Goal: Ask a question: Seek information or help from site administrators or community

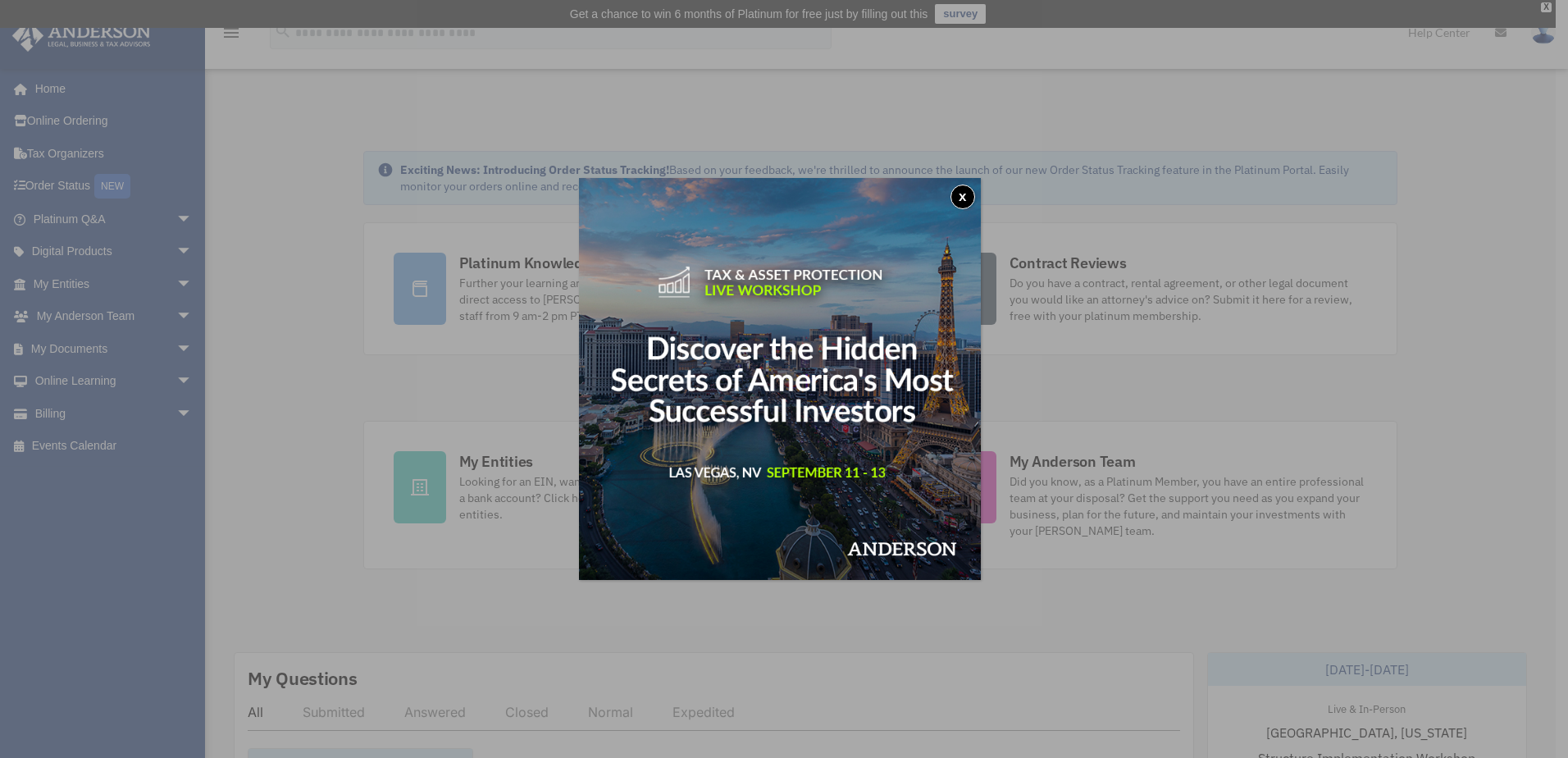
click at [964, 189] on button "x" at bounding box center [963, 197] width 25 height 25
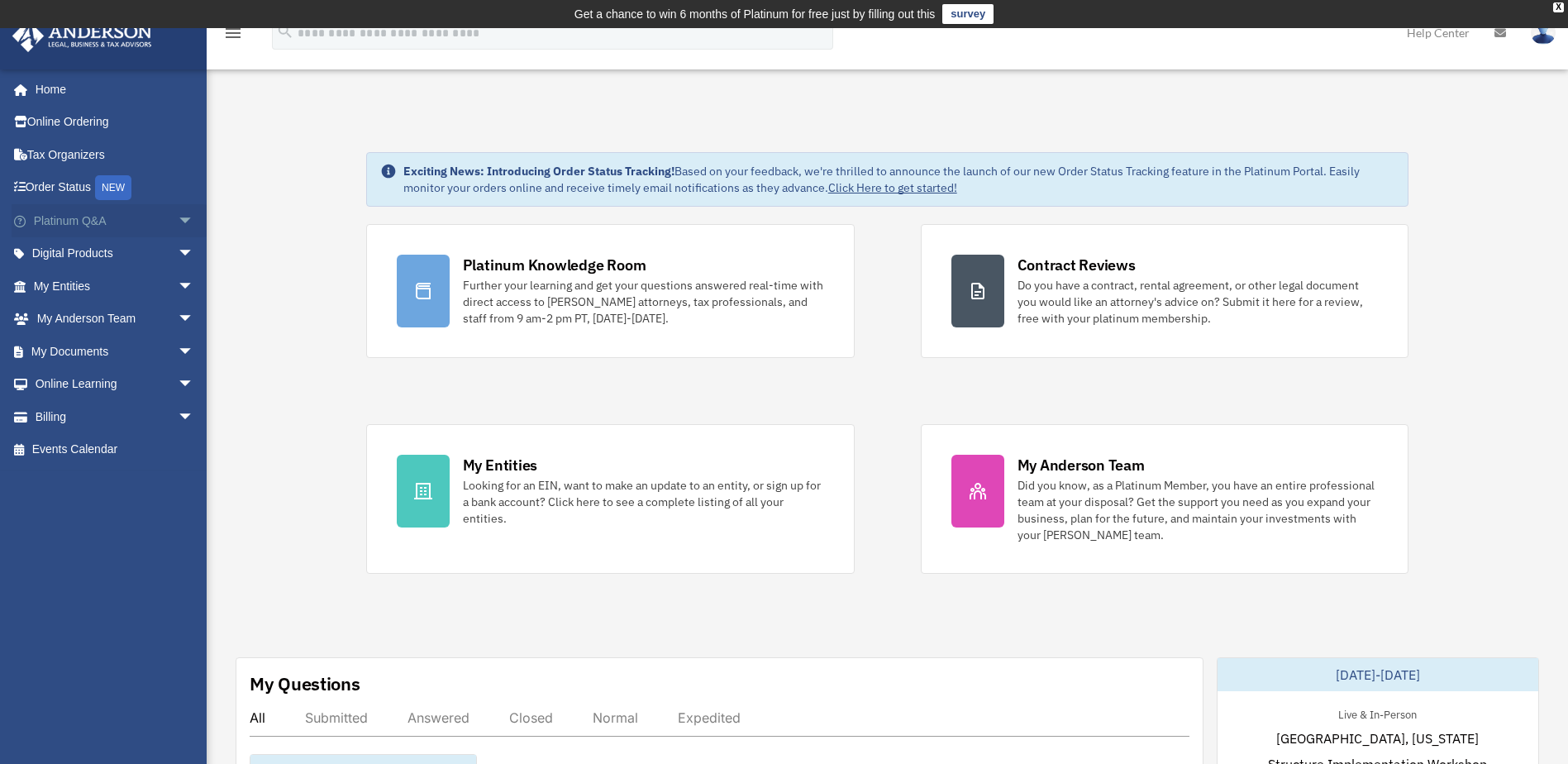
click at [178, 214] on span "arrow_drop_down" at bounding box center [194, 221] width 33 height 34
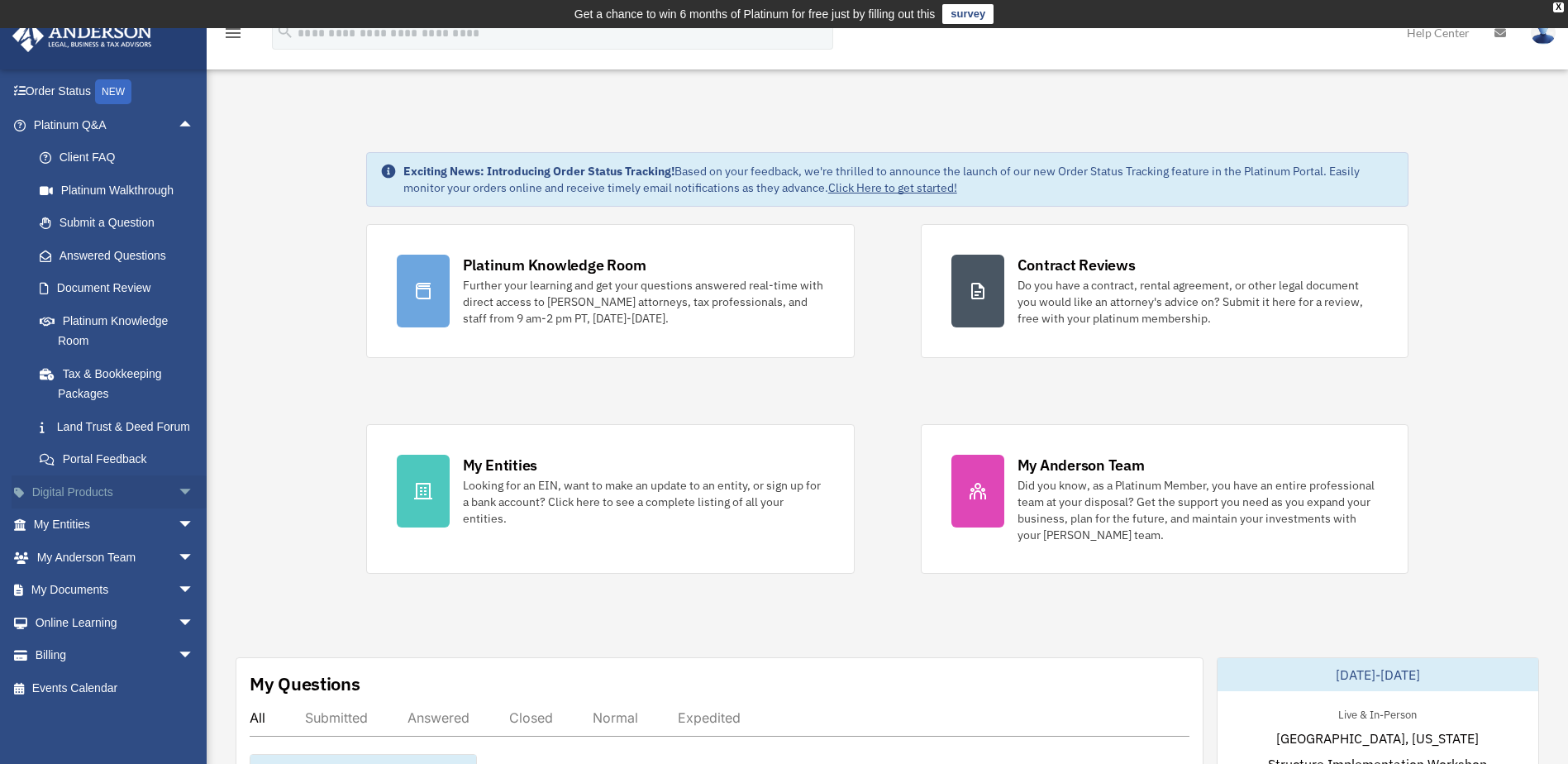
scroll to position [116, 0]
click at [178, 520] on span "arrow_drop_down" at bounding box center [194, 525] width 33 height 34
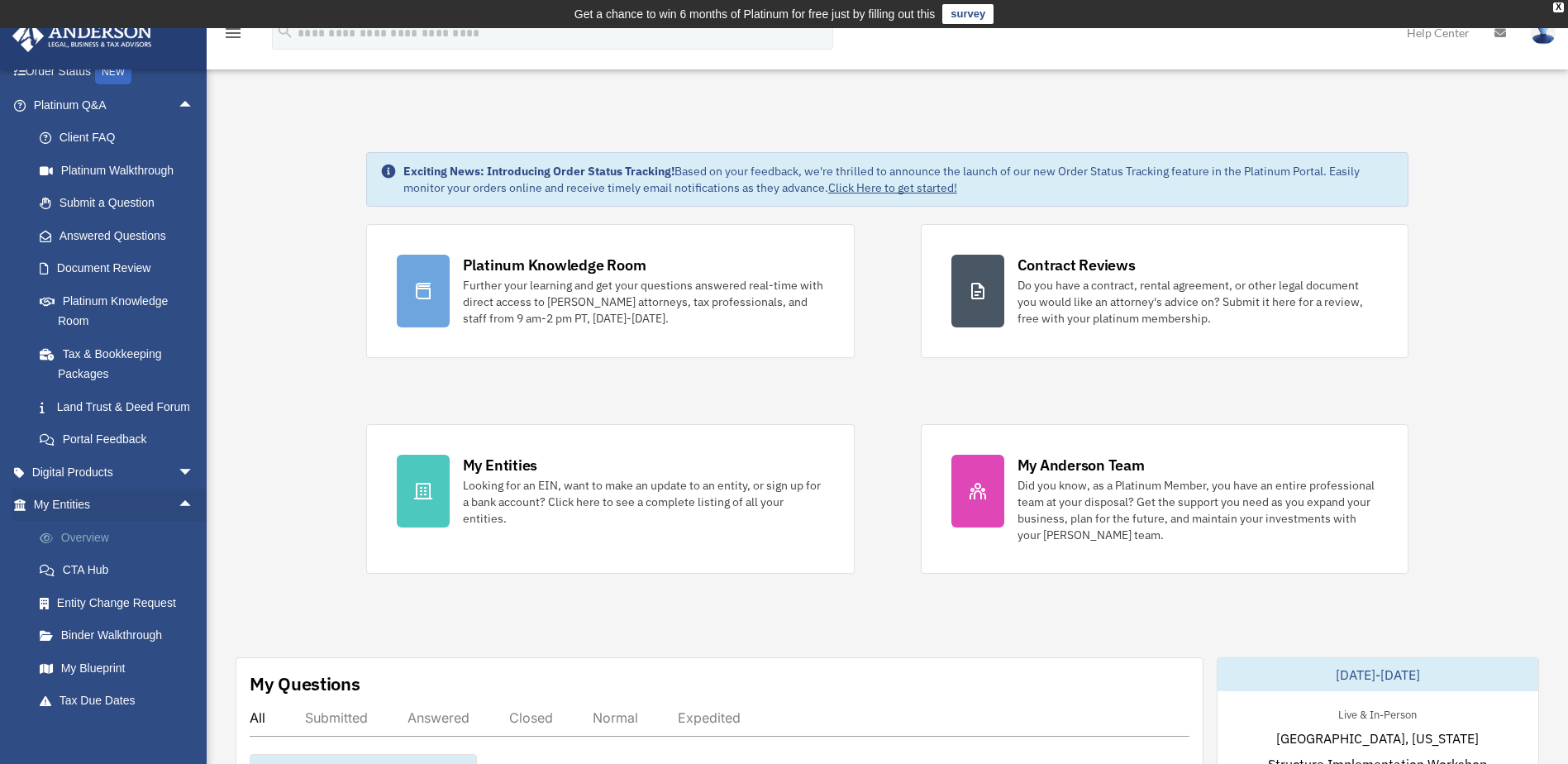
click at [98, 554] on link "Overview" at bounding box center [121, 537] width 196 height 33
click at [89, 684] on link "My Blueprint" at bounding box center [121, 669] width 196 height 33
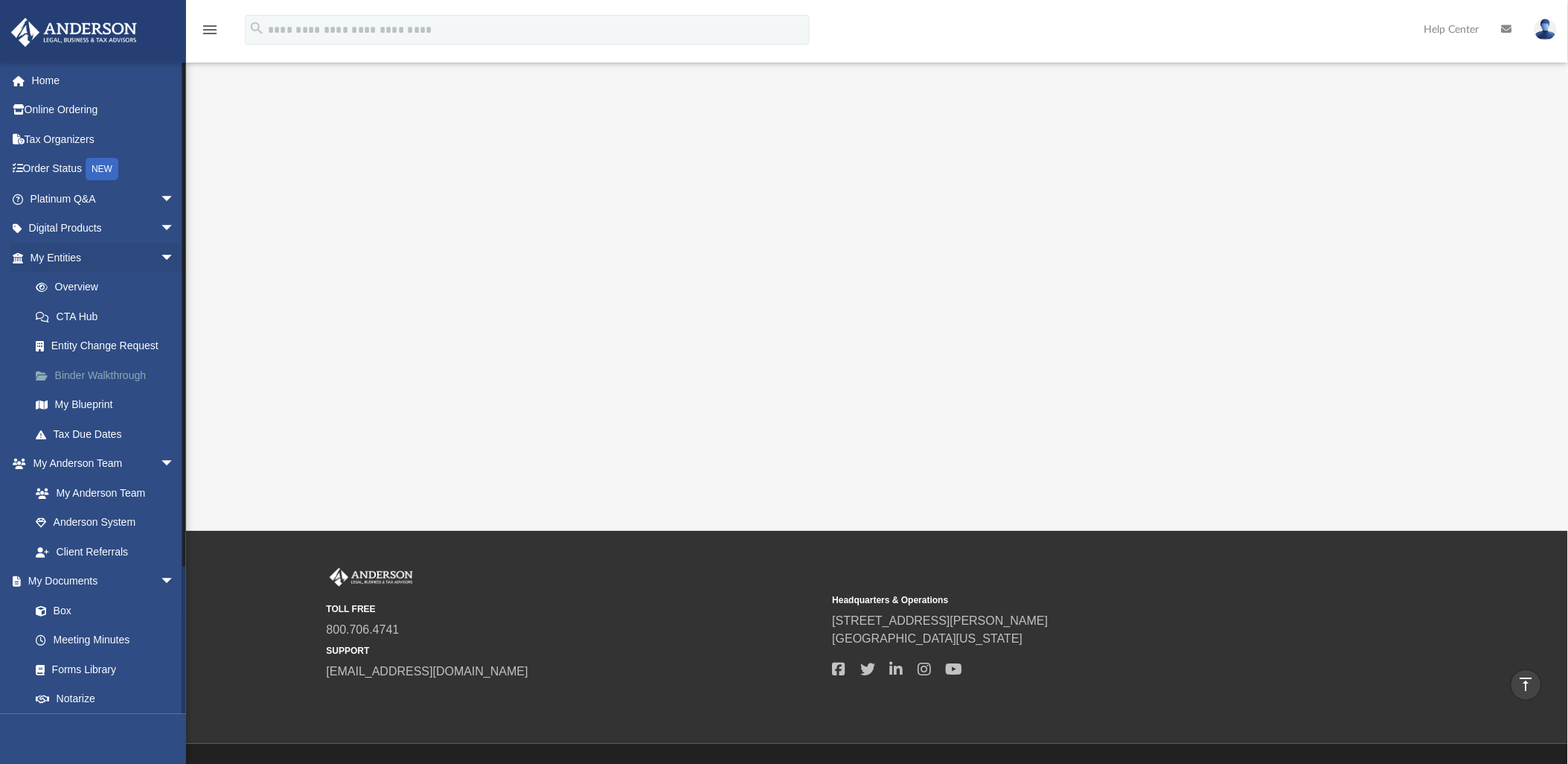
scroll to position [180, 0]
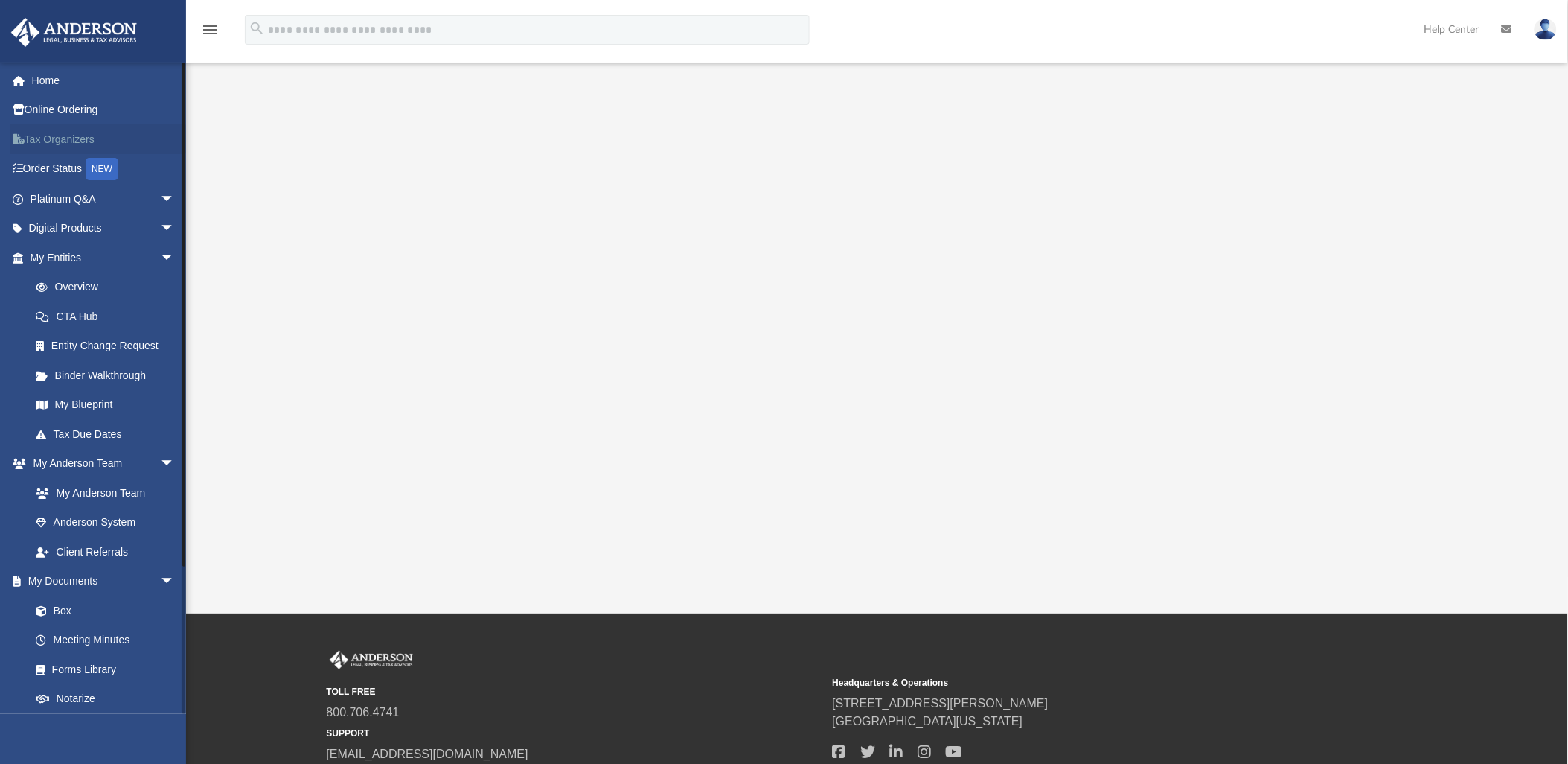
click at [48, 128] on link "Tax Organizers" at bounding box center [103, 139] width 187 height 30
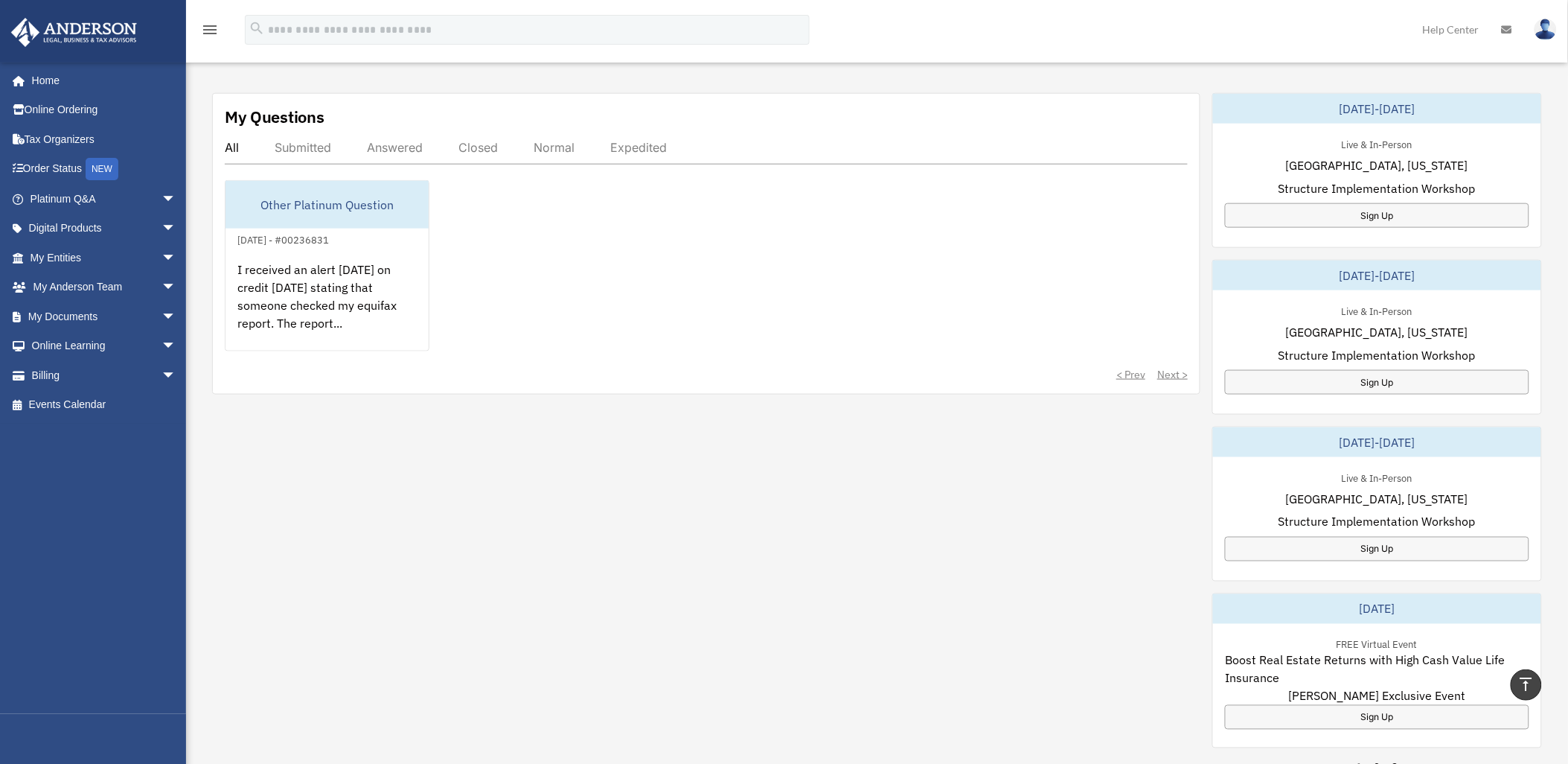
scroll to position [496, 0]
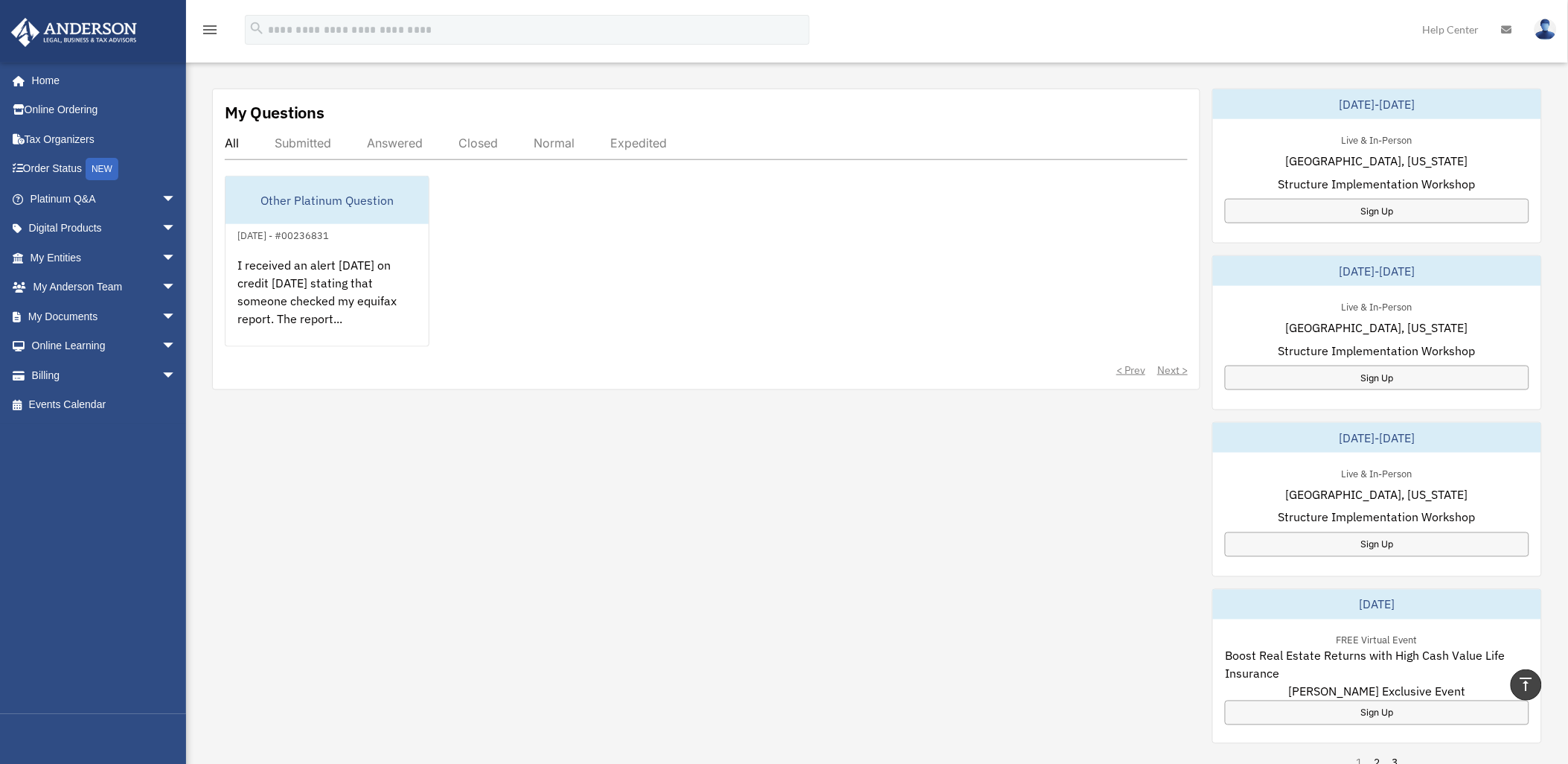
click at [328, 504] on div "My Questions All Submitted Answered Closed Normal Expedited Other Platinum Ques…" at bounding box center [876, 500] width 1330 height 823
click at [305, 146] on div "Submitted" at bounding box center [303, 143] width 57 height 15
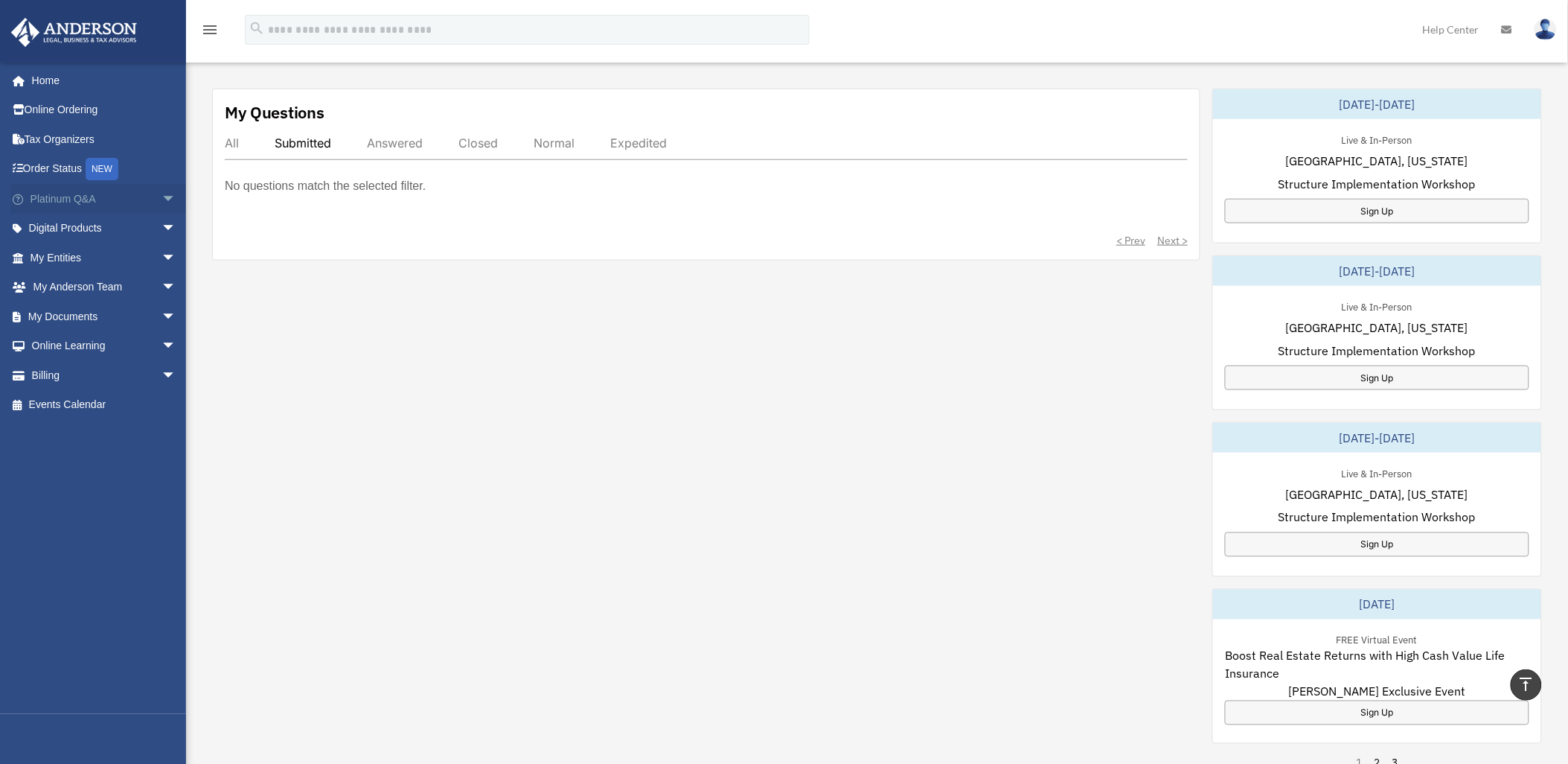
click at [162, 191] on span "arrow_drop_down" at bounding box center [177, 199] width 30 height 31
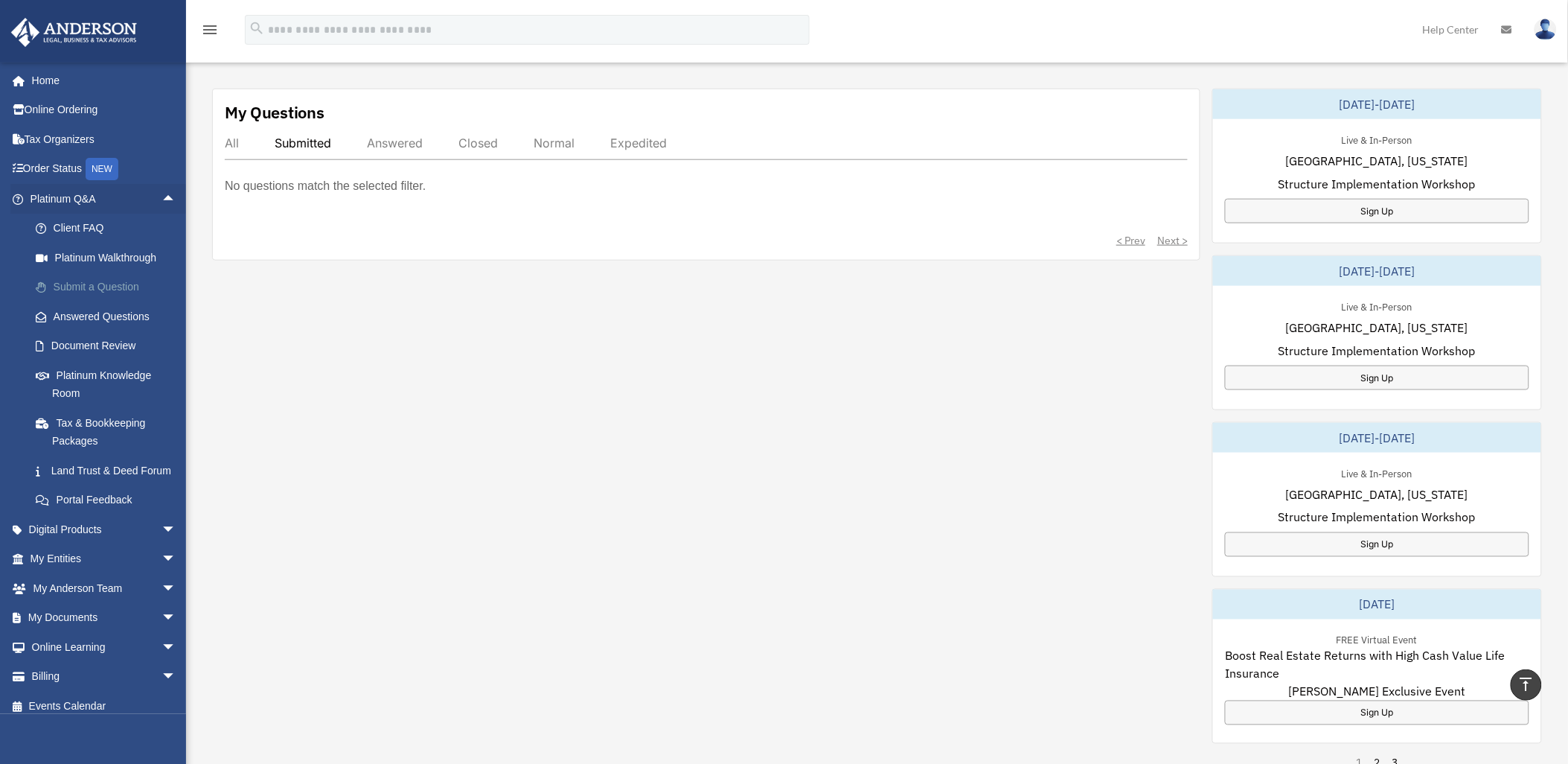
click at [117, 281] on link "Submit a Question" at bounding box center [109, 288] width 178 height 30
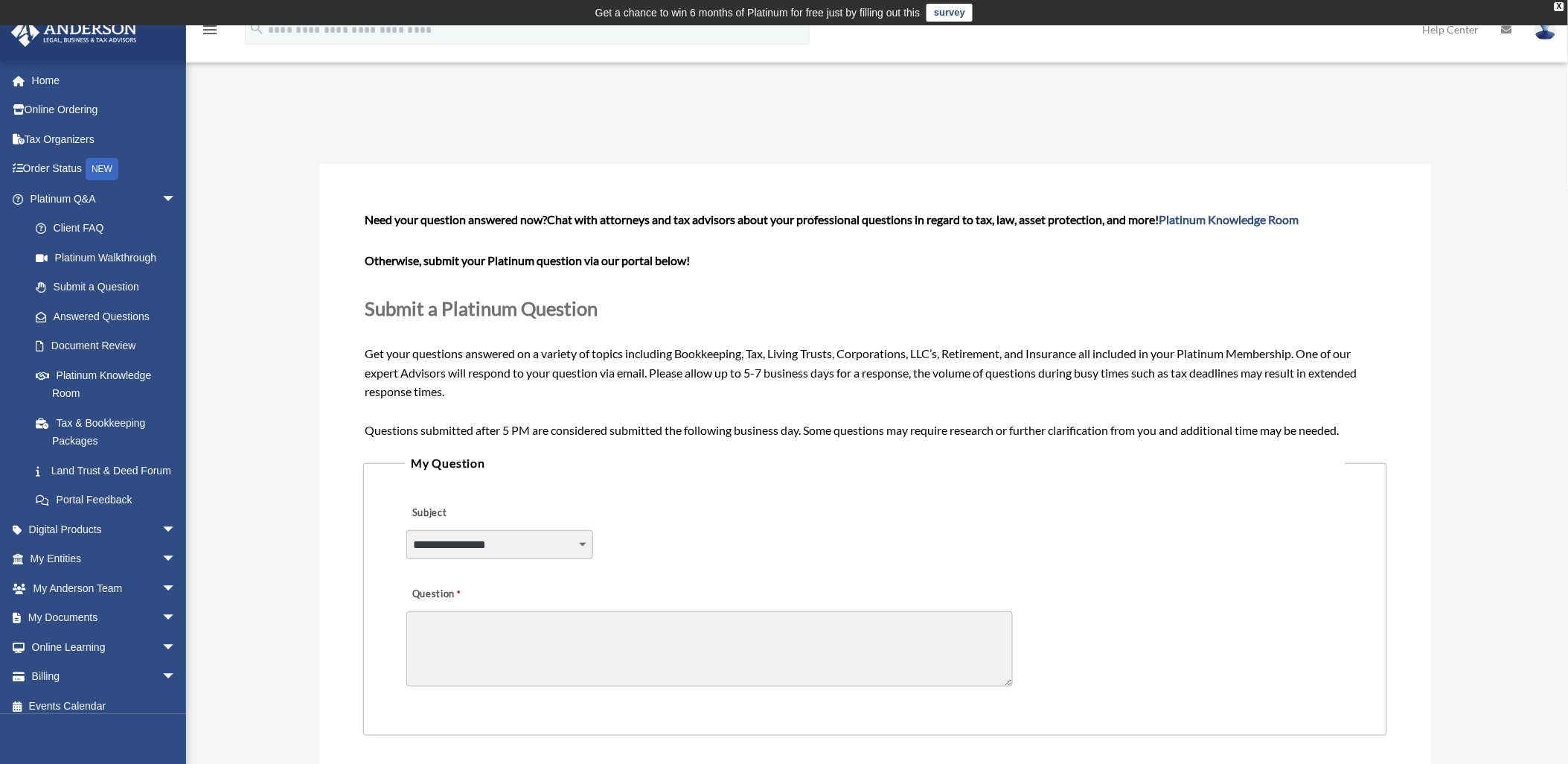
click at [542, 538] on select "**********" at bounding box center [498, 545] width 186 height 28
select select "******"
click at [406, 531] on select "**********" at bounding box center [498, 545] width 186 height 28
click at [455, 649] on textarea "Question" at bounding box center [709, 650] width 607 height 75
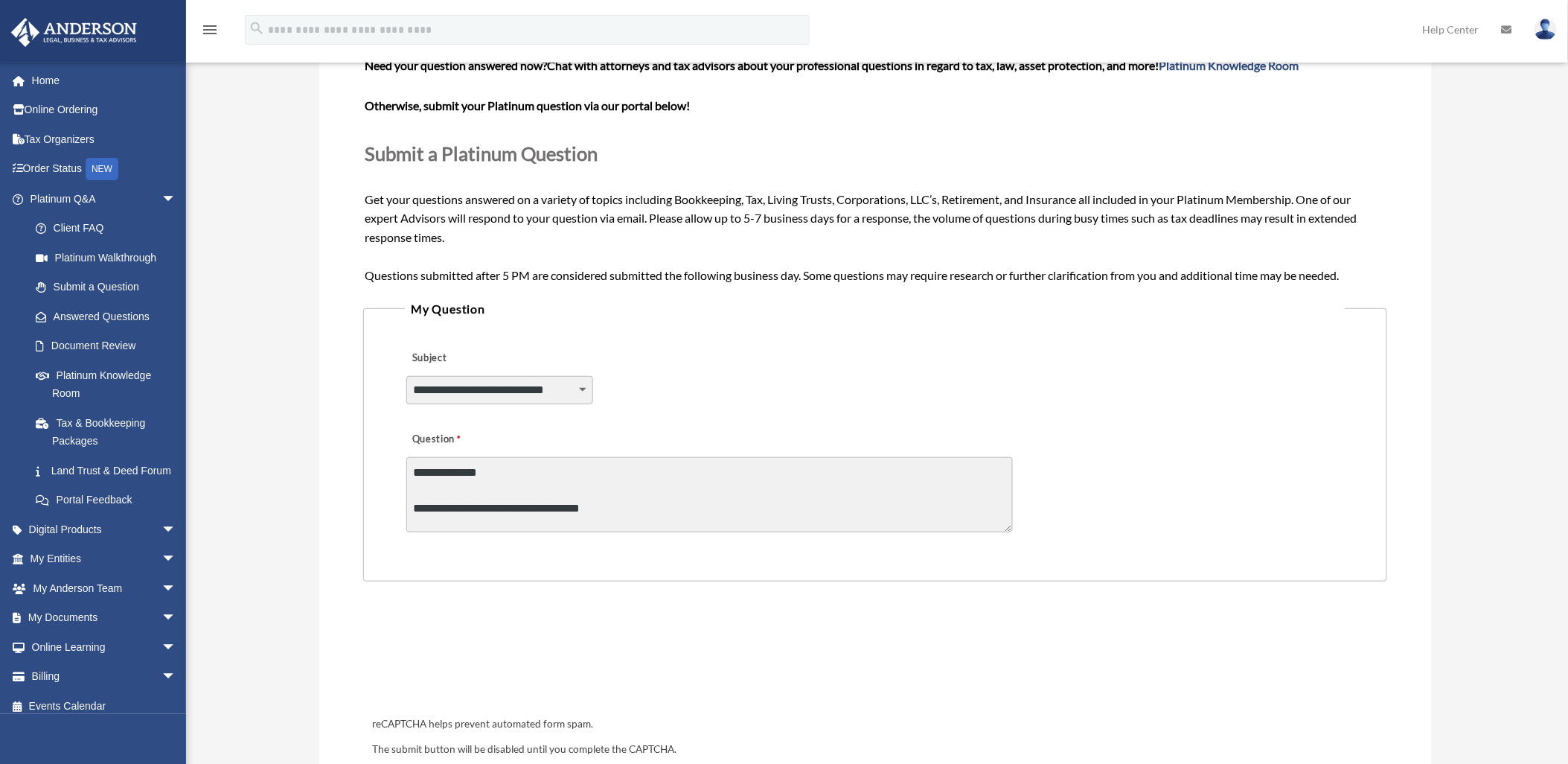
scroll to position [330, 0]
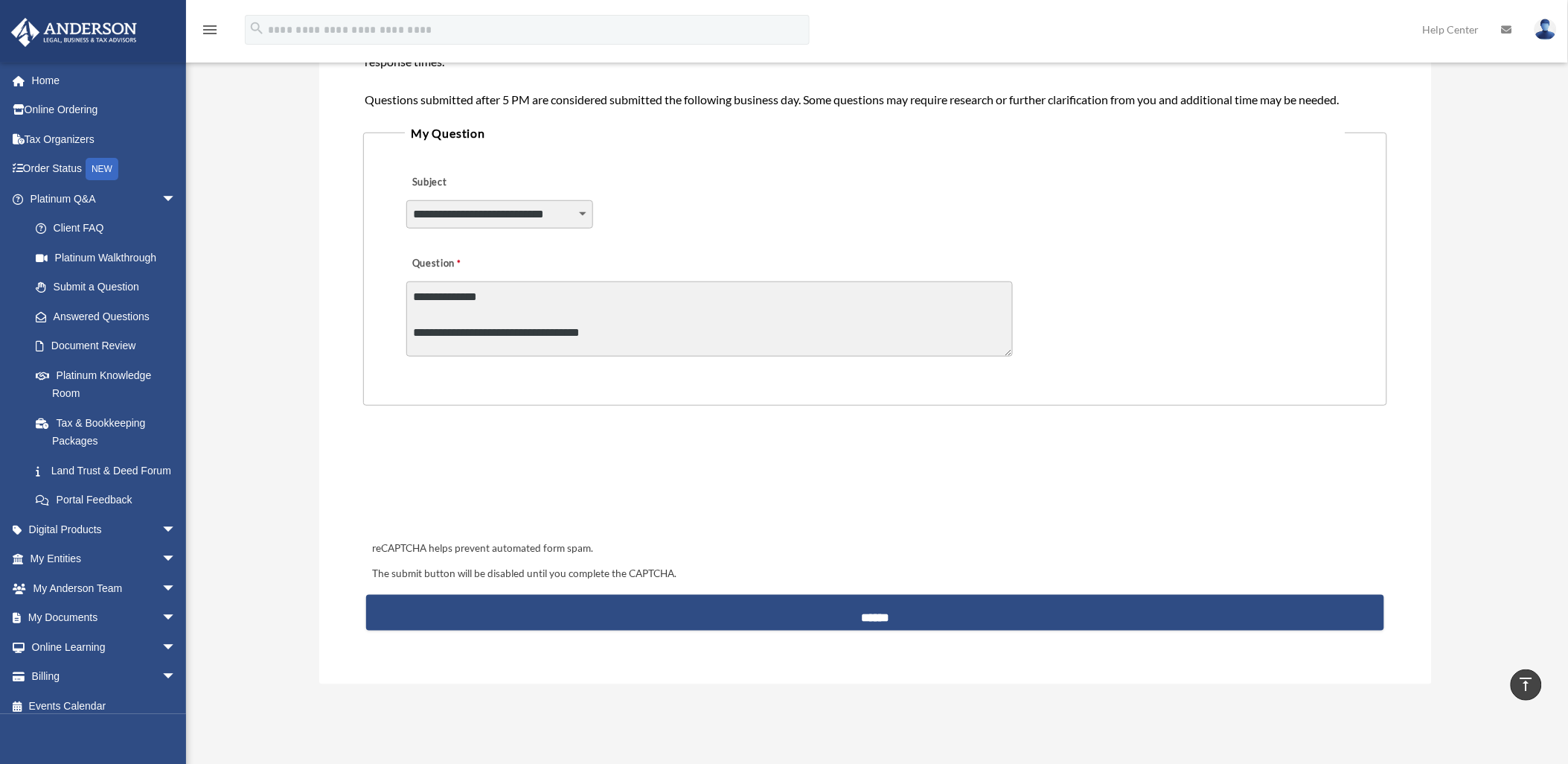
type textarea "**********"
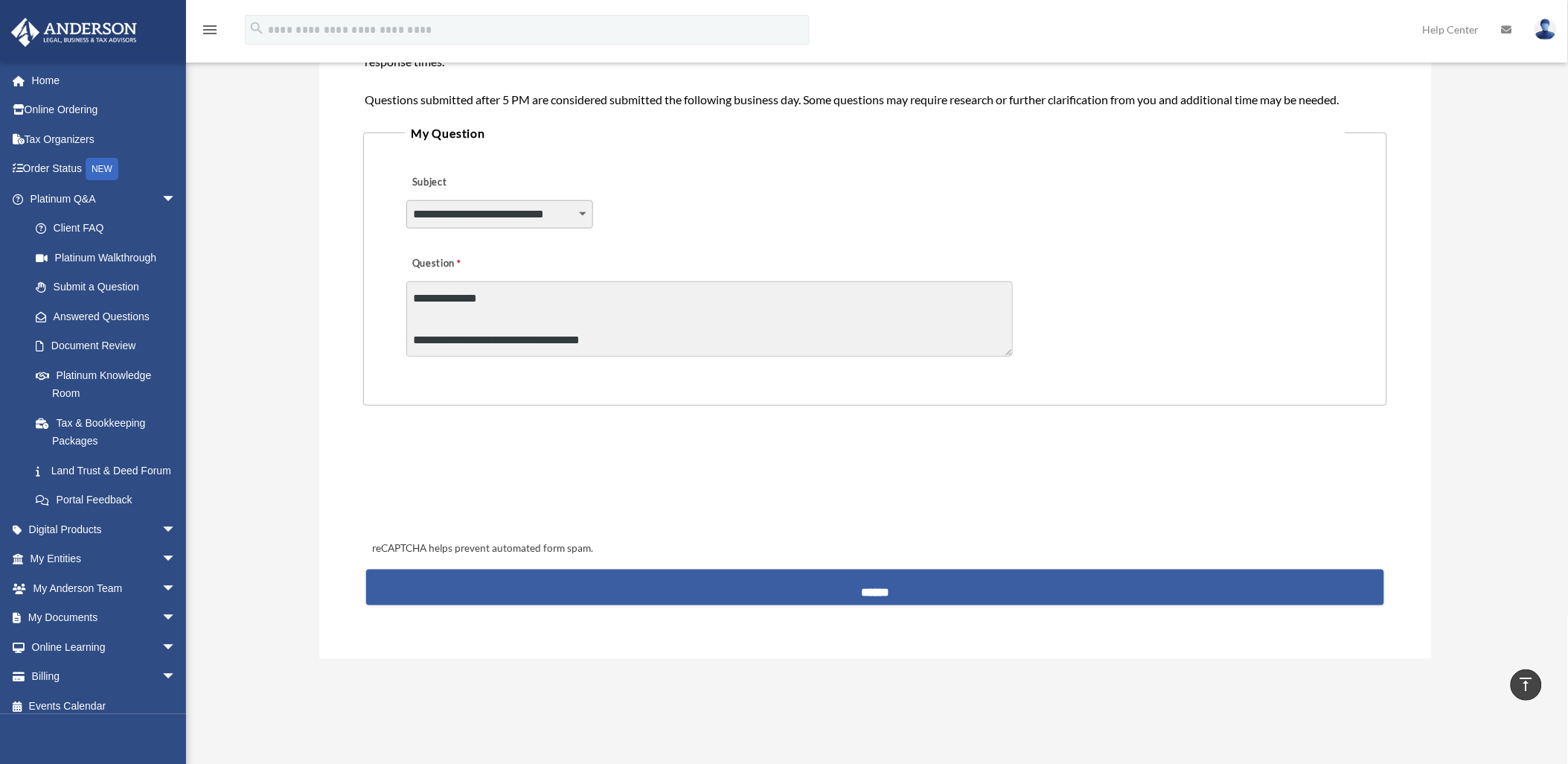
click at [891, 578] on input "******" at bounding box center [874, 587] width 1017 height 36
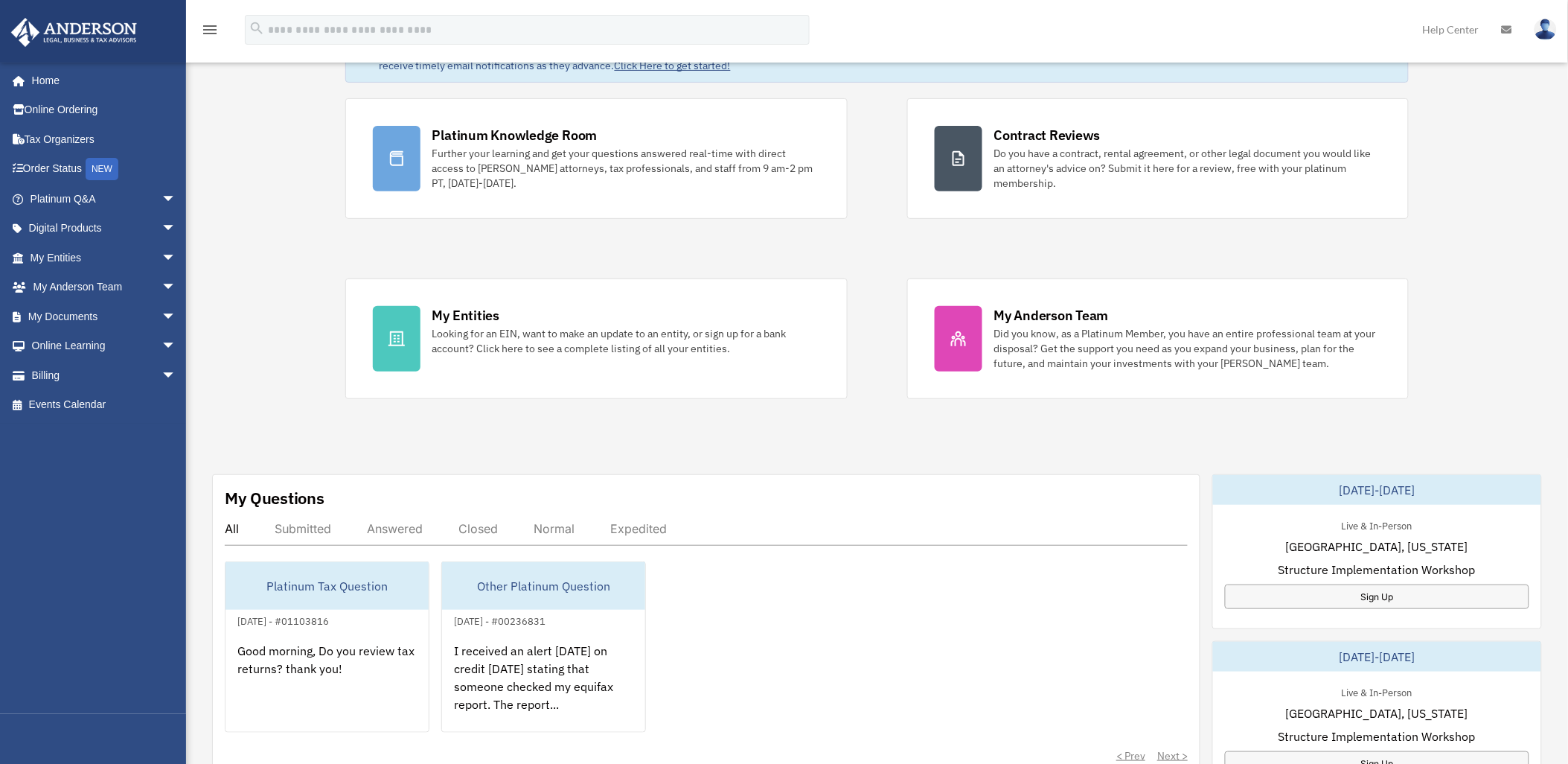
scroll to position [330, 0]
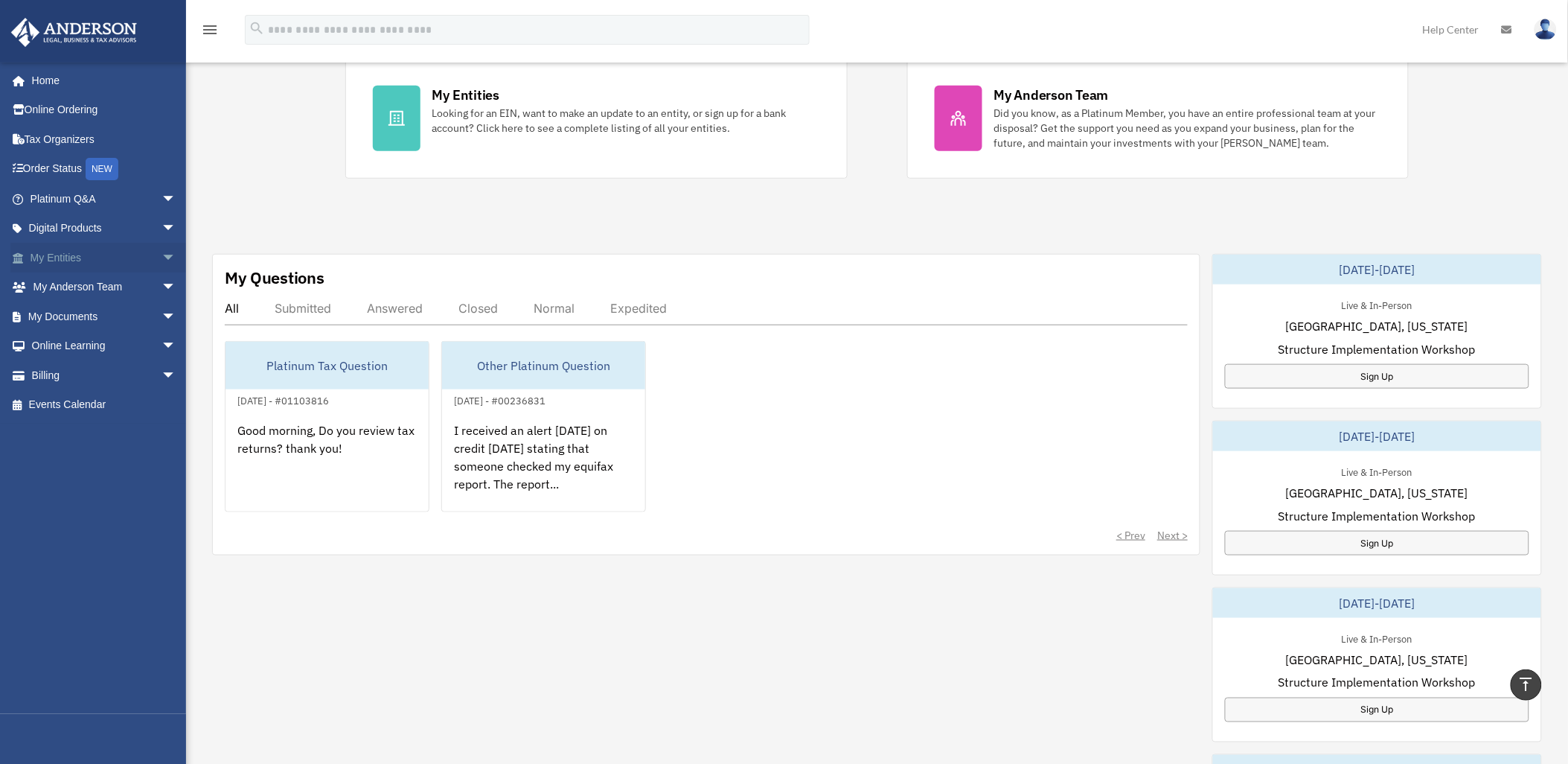
click at [162, 249] on span "arrow_drop_down" at bounding box center [177, 258] width 30 height 31
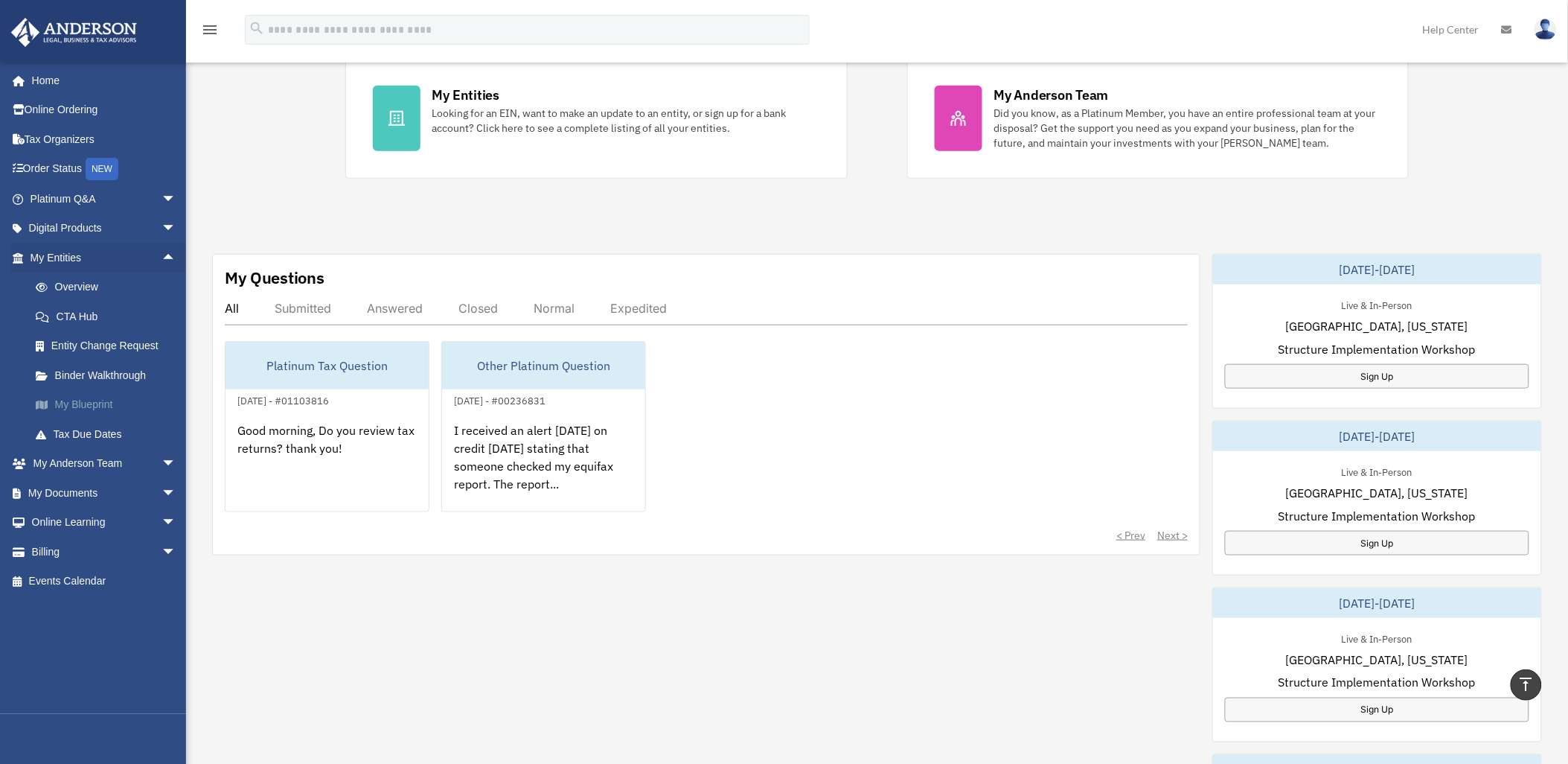
click at [87, 406] on link "My Blueprint" at bounding box center [109, 405] width 178 height 30
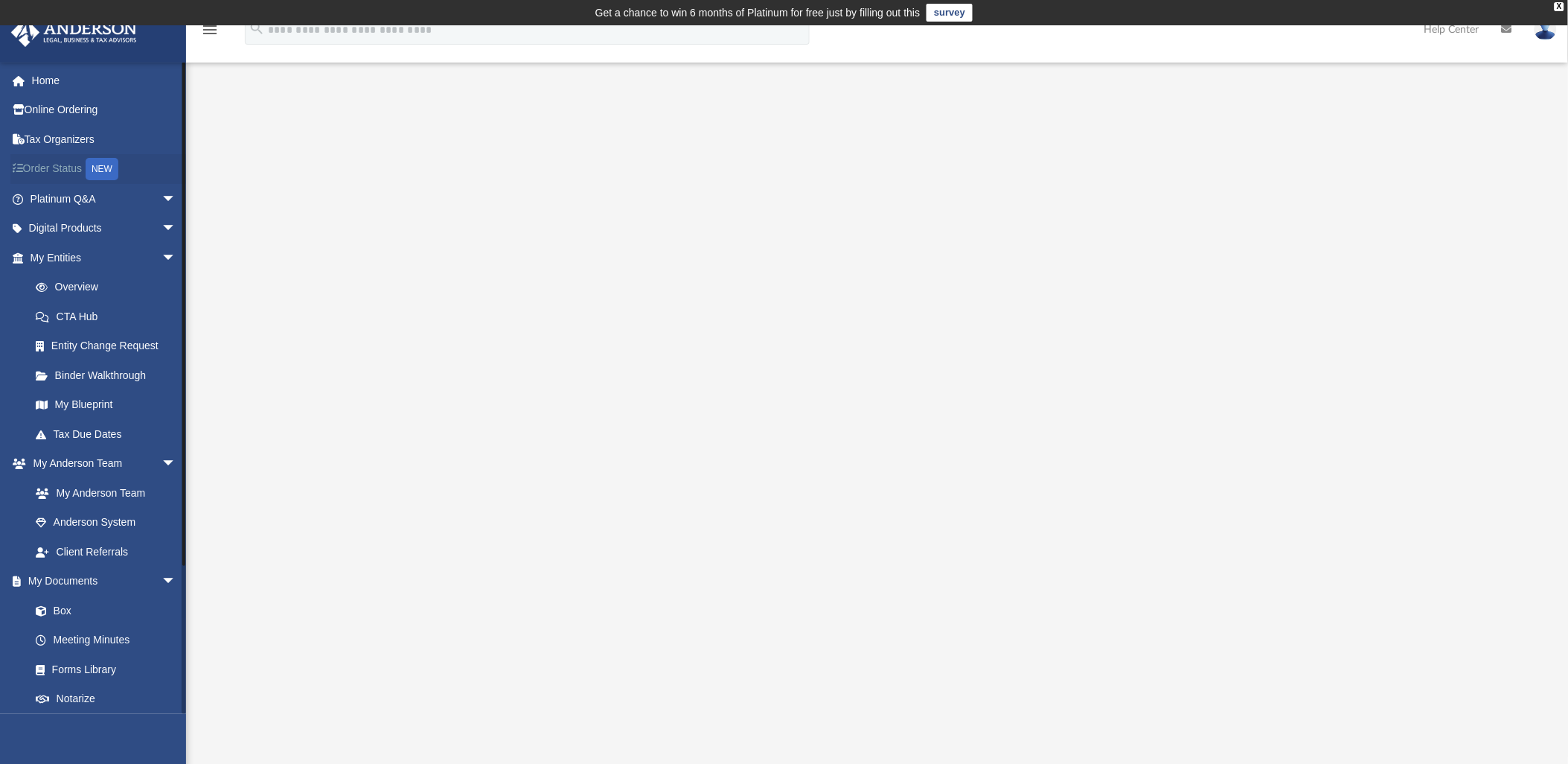
click at [68, 160] on link "Order Status NEW" at bounding box center [104, 169] width 188 height 31
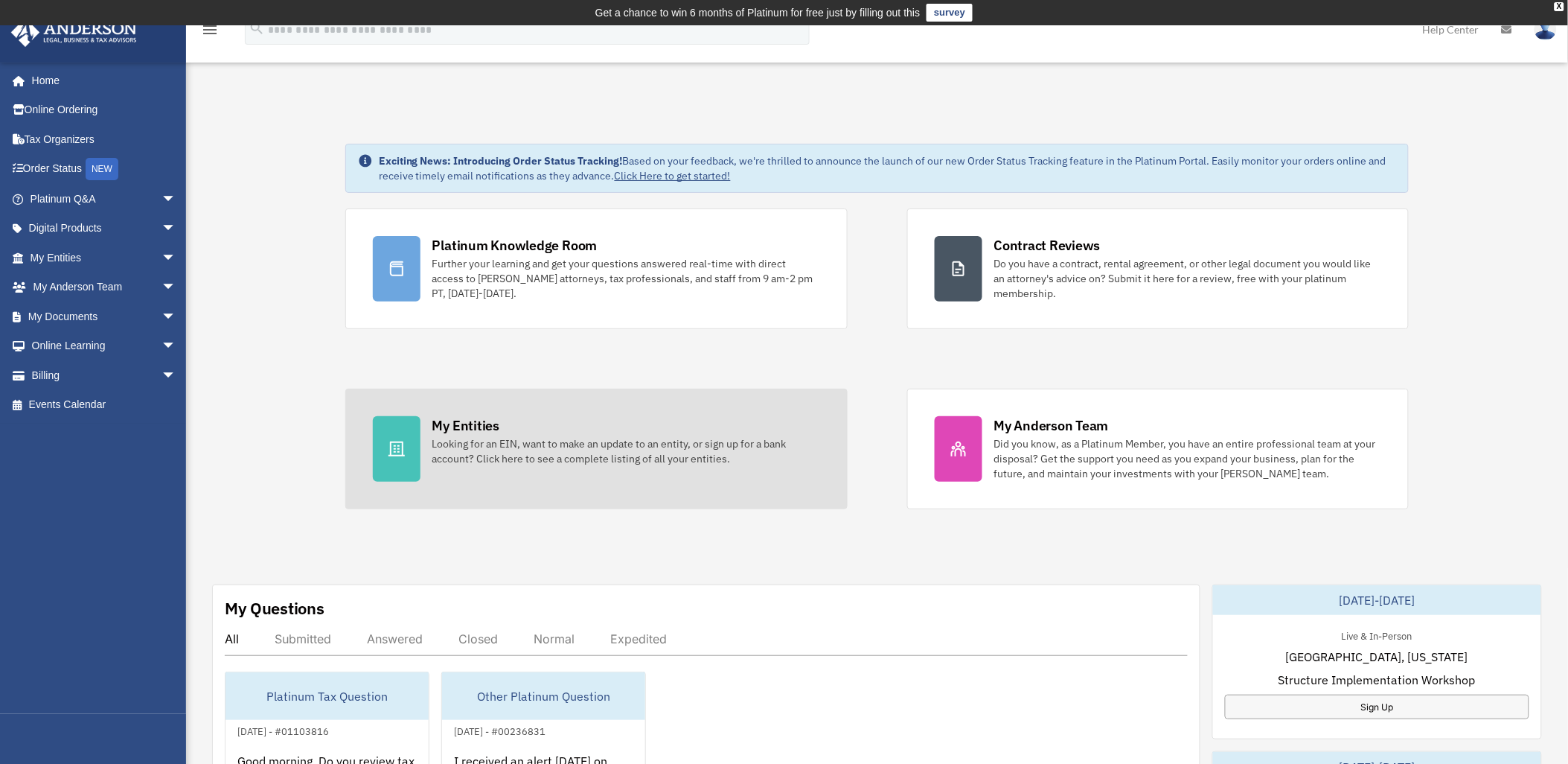
click at [627, 450] on div "Looking for an EIN, want to make an update to an entity, or sign up for a bank …" at bounding box center [626, 451] width 388 height 30
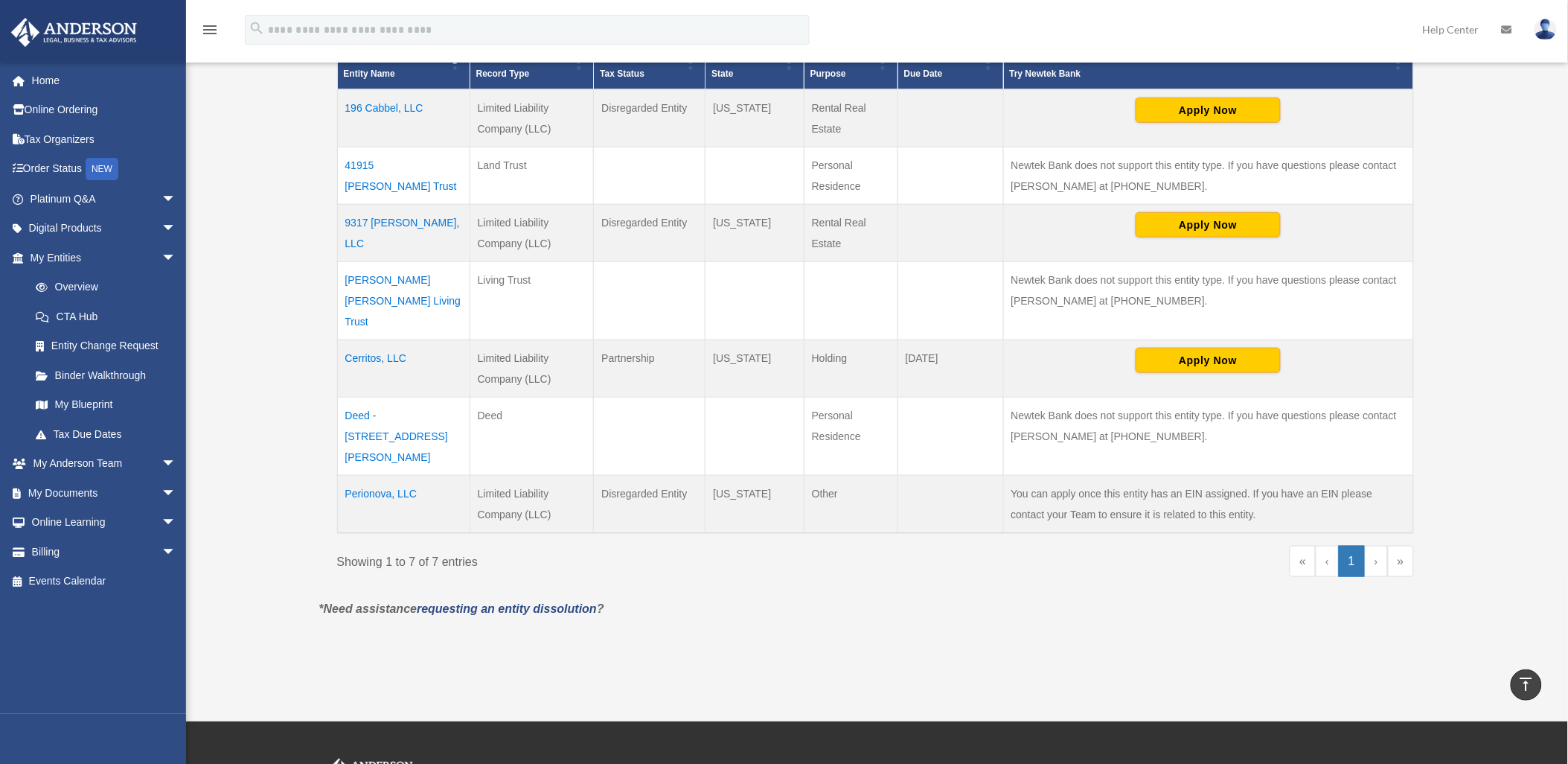
scroll to position [414, 0]
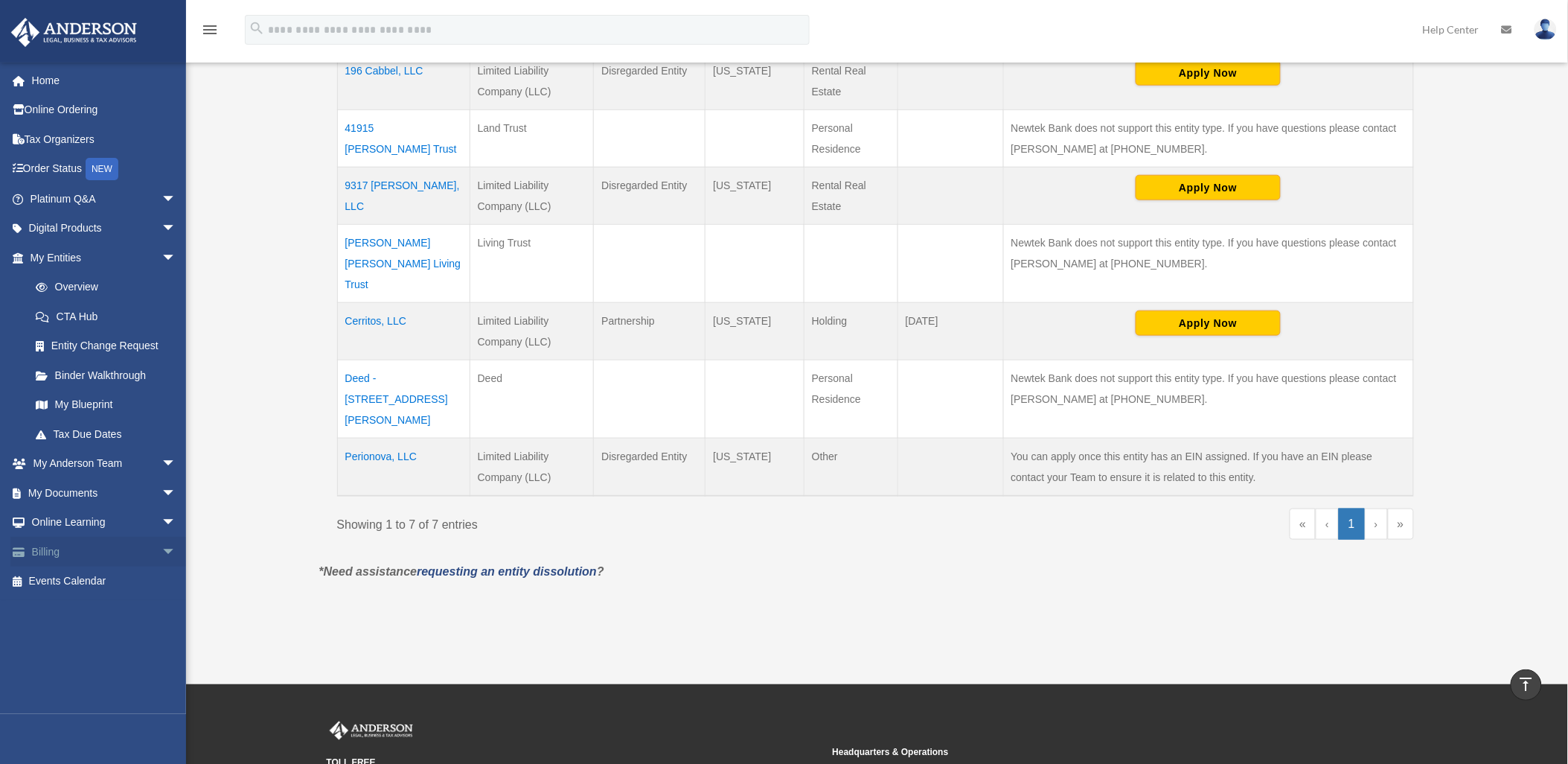
click at [67, 552] on link "Billing arrow_drop_down" at bounding box center [104, 552] width 188 height 30
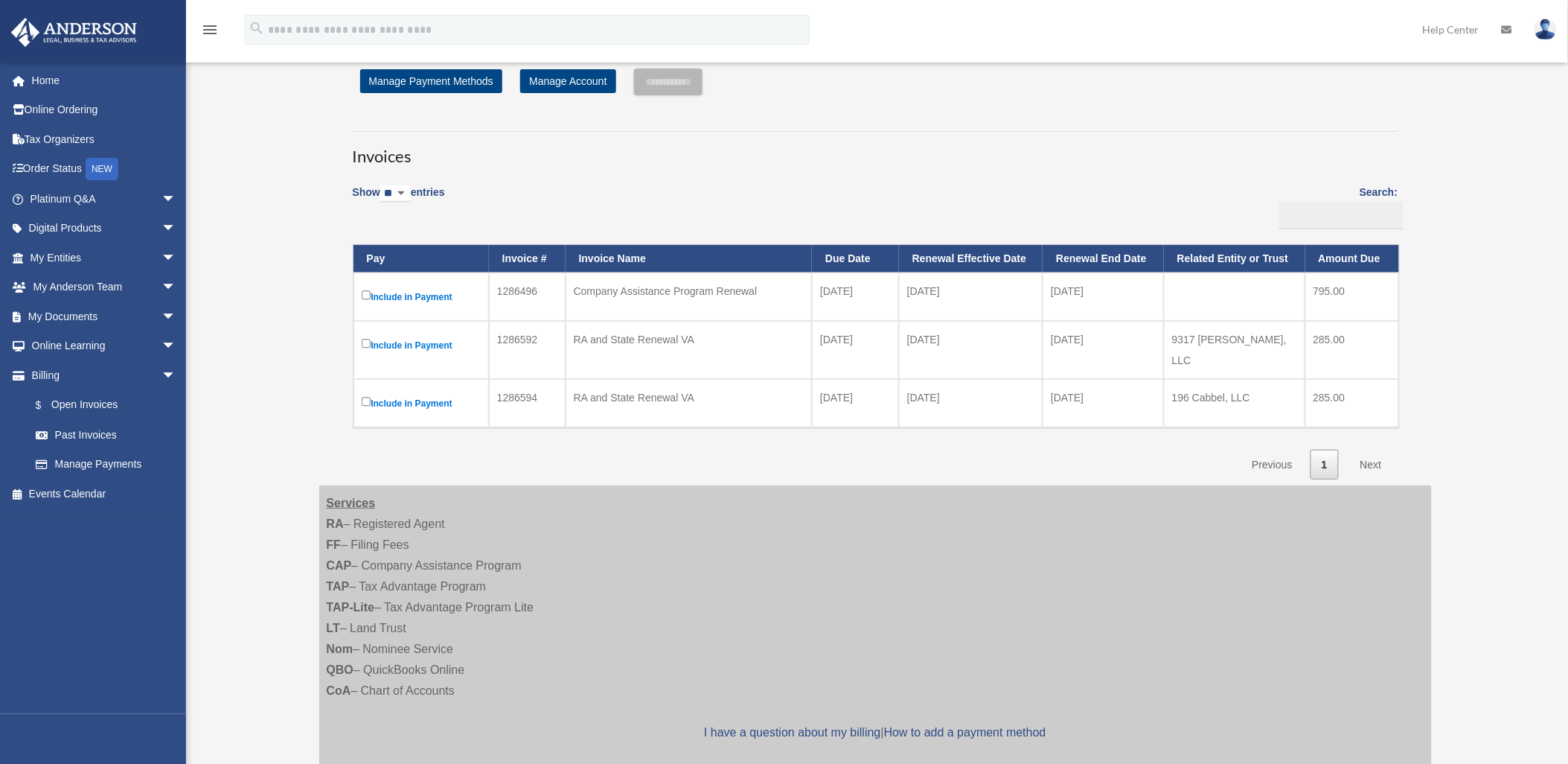
scroll to position [165, 0]
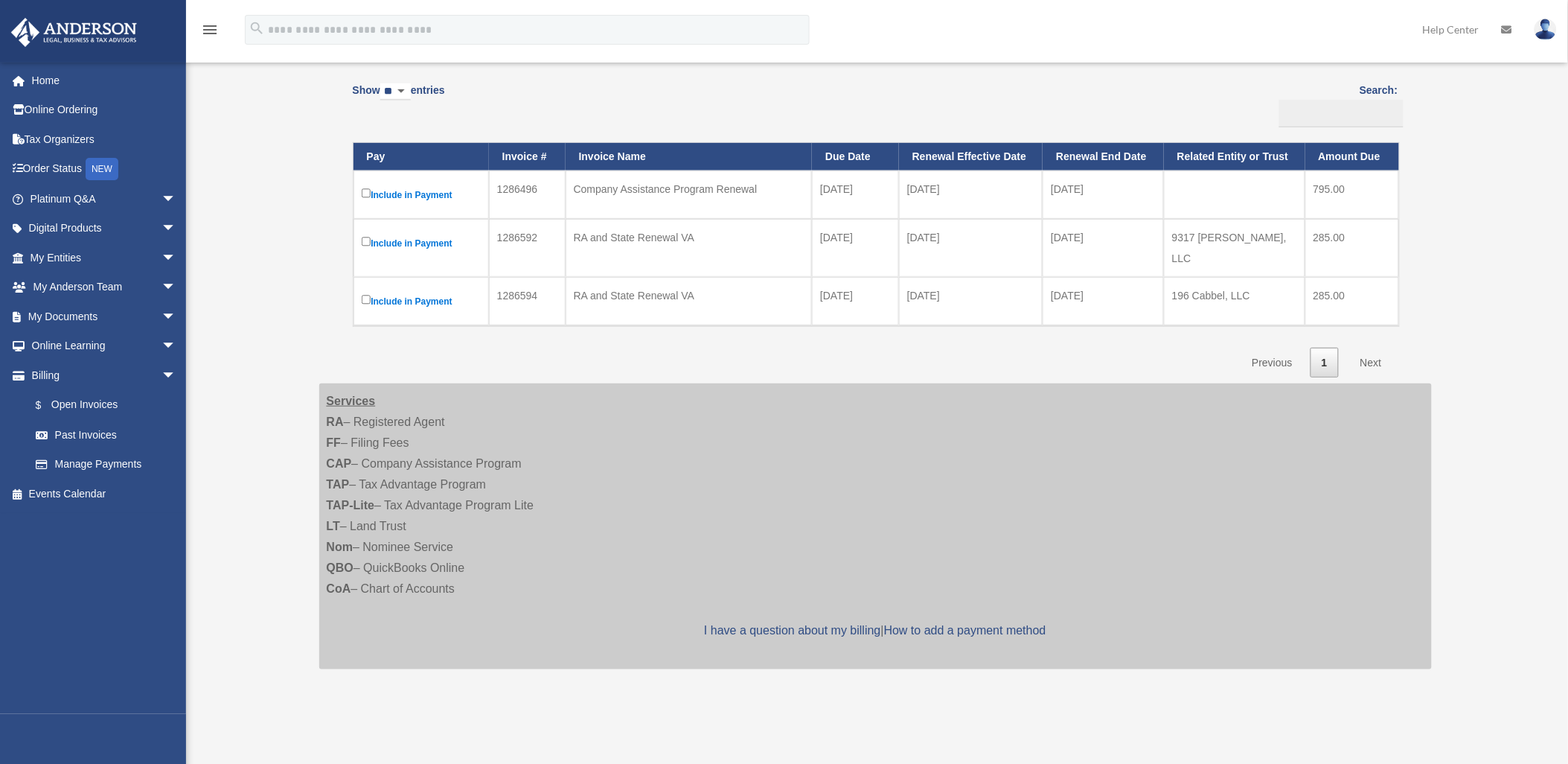
click at [443, 247] on label "Include in Payment" at bounding box center [421, 243] width 119 height 18
click at [424, 292] on label "Include in Payment" at bounding box center [421, 301] width 119 height 18
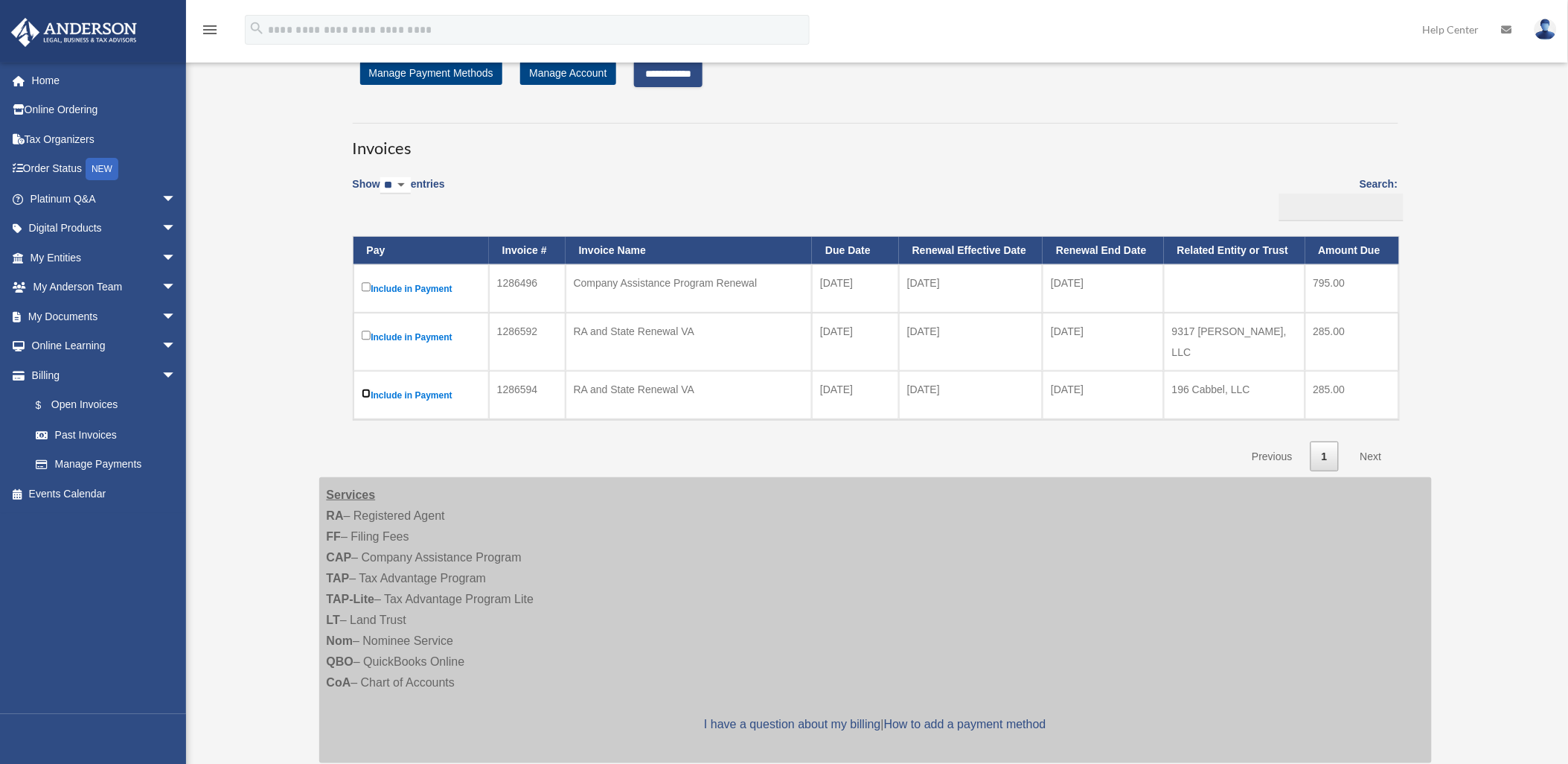
scroll to position [0, 0]
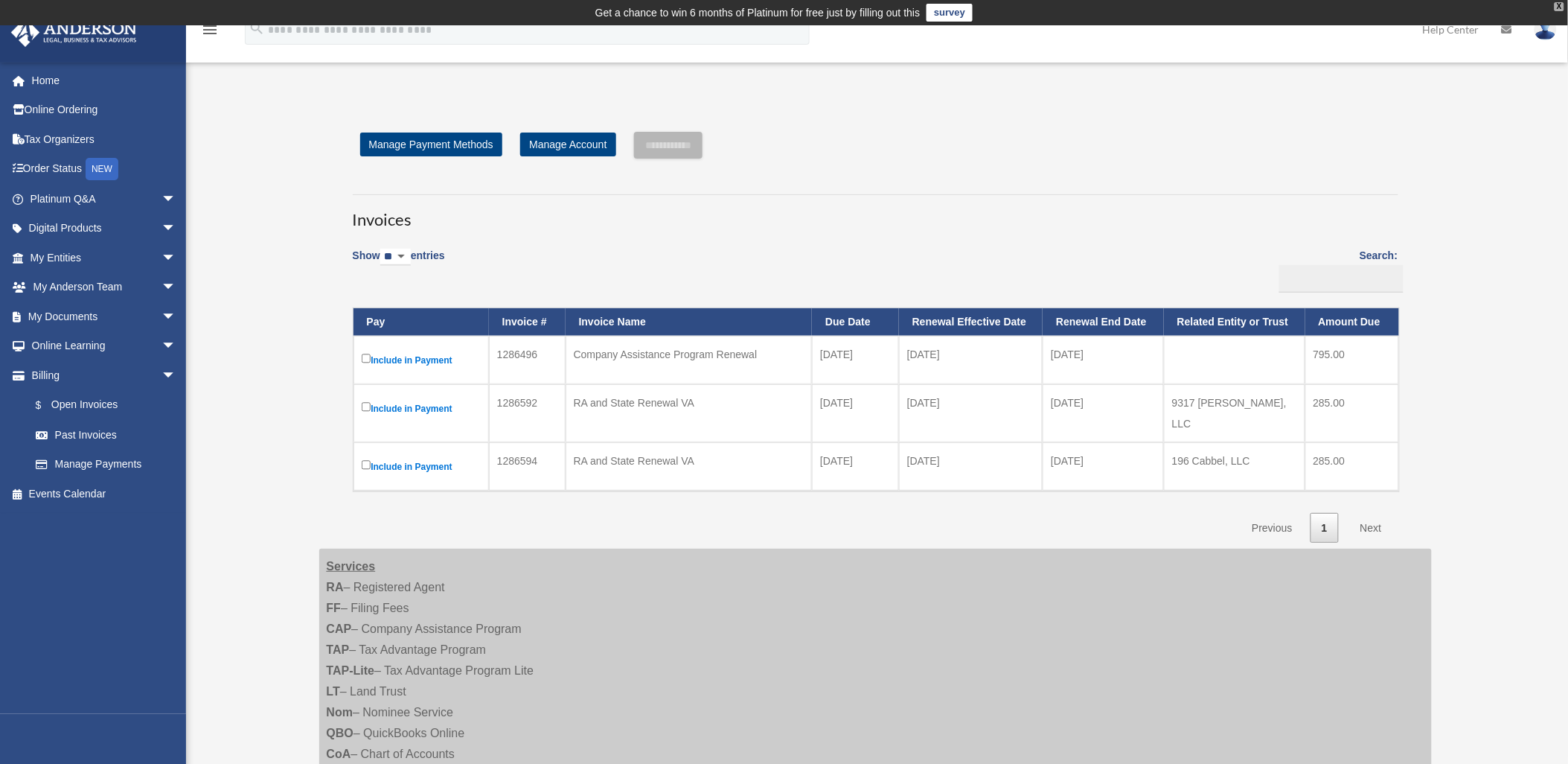
click at [1557, 6] on div "X" at bounding box center [1560, 7] width 10 height 9
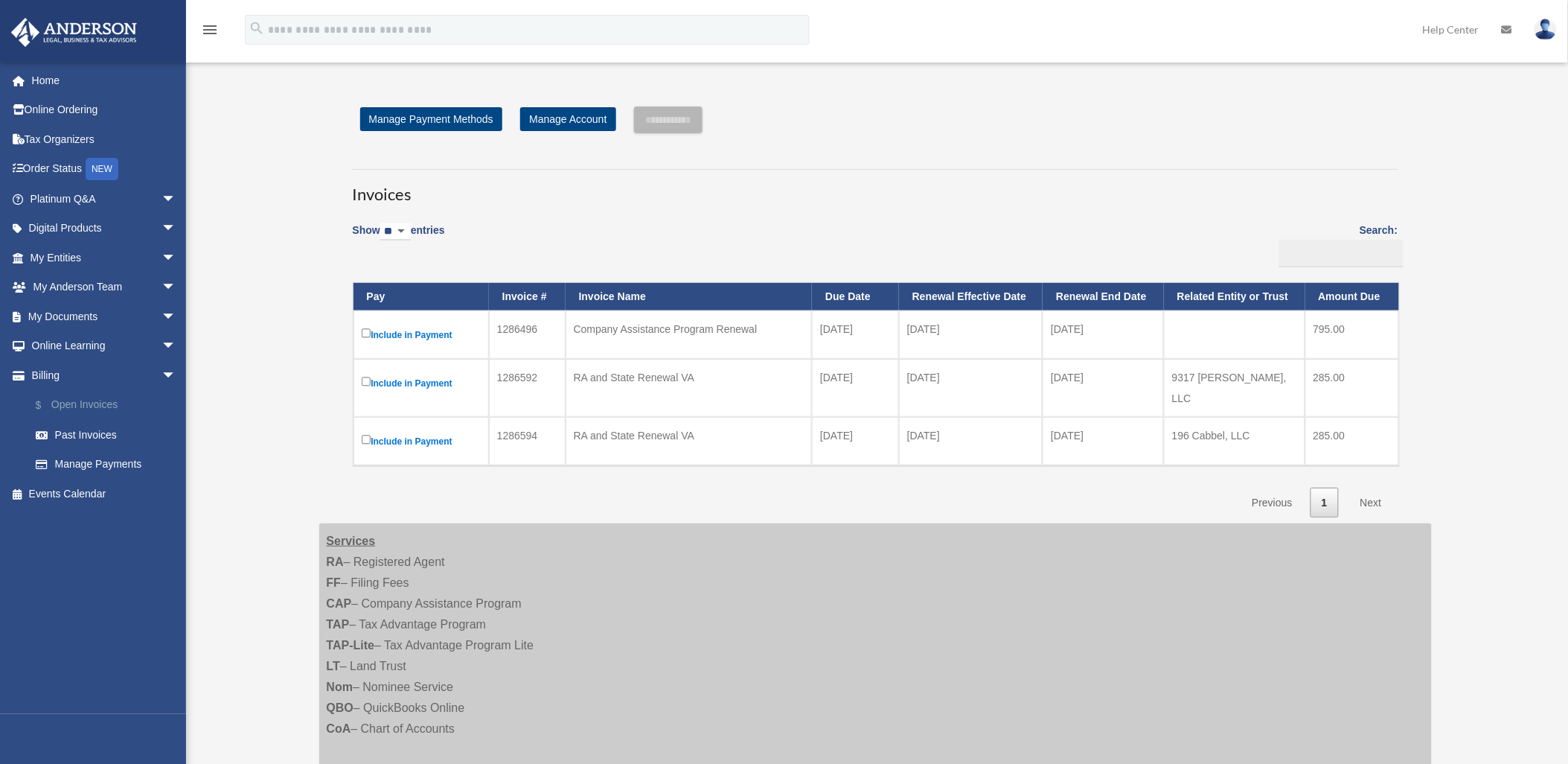
click at [118, 399] on link "$ Open Invoices" at bounding box center [109, 405] width 178 height 31
drag, startPoint x: 1255, startPoint y: 375, endPoint x: 1169, endPoint y: 382, distance: 86.3
click at [1169, 382] on td "9317 [PERSON_NAME], LLC" at bounding box center [1235, 388] width 142 height 58
